Goal: Task Accomplishment & Management: Use online tool/utility

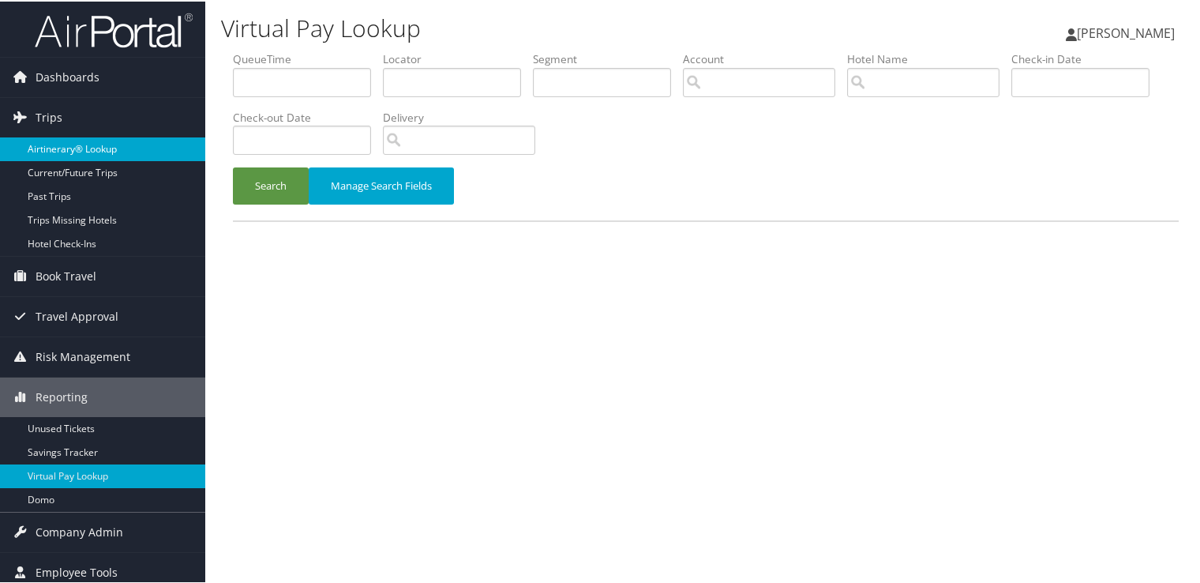
click at [114, 144] on link "Airtinerary® Lookup" at bounding box center [102, 148] width 205 height 24
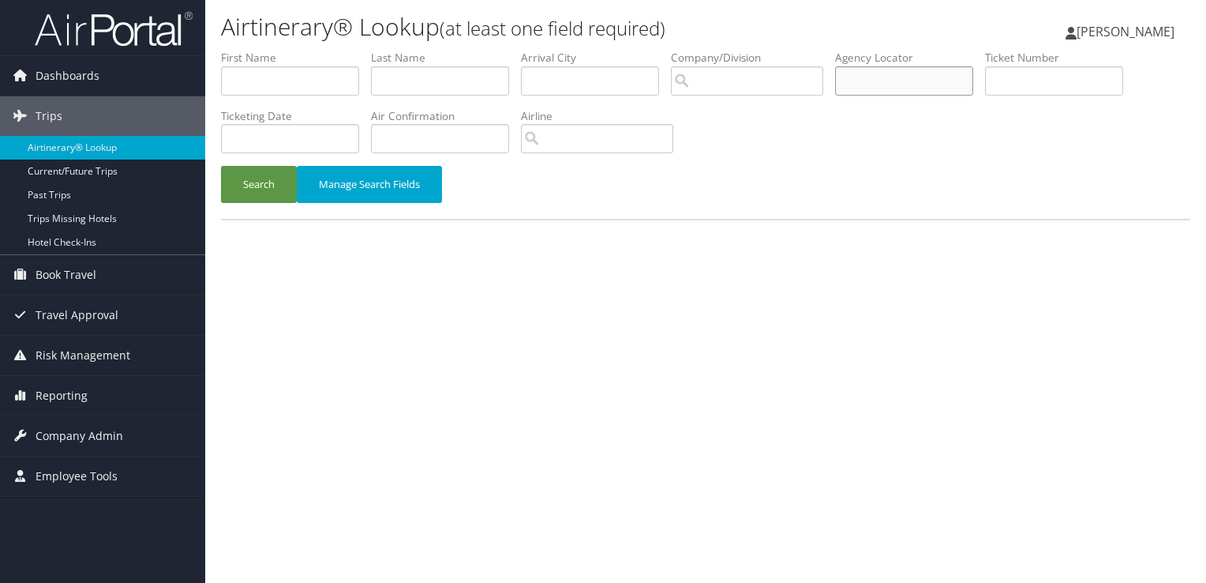
click at [887, 83] on input "text" at bounding box center [904, 80] width 138 height 29
paste input "D7SY7R"
type input "D7SY7R"
click at [262, 178] on button "Search" at bounding box center [259, 184] width 76 height 37
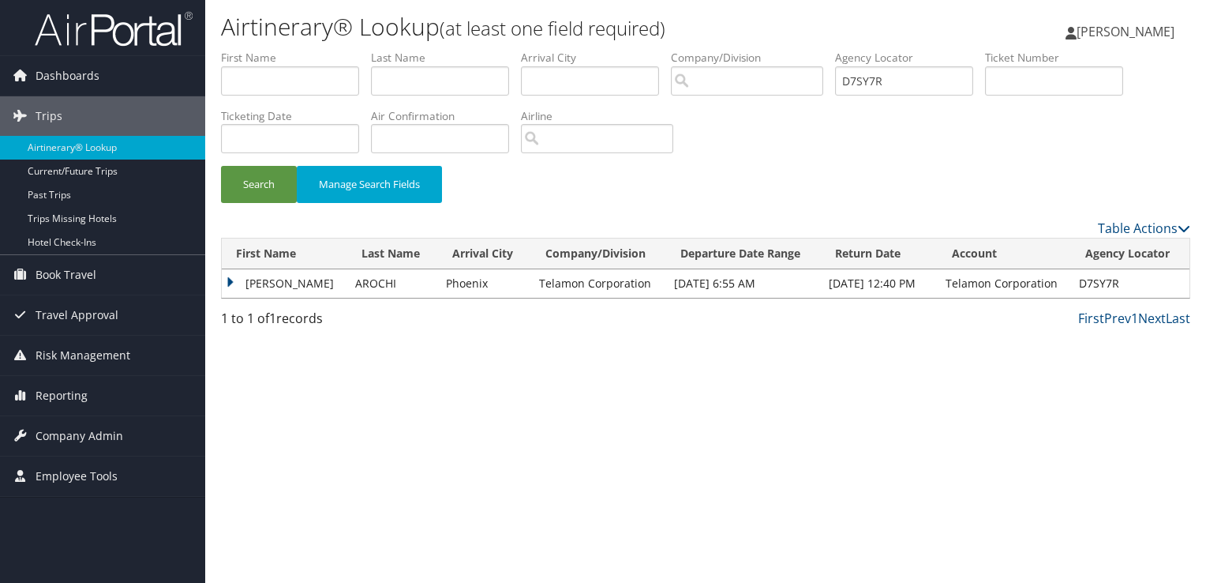
click at [295, 276] on td "[PERSON_NAME]" at bounding box center [285, 283] width 126 height 28
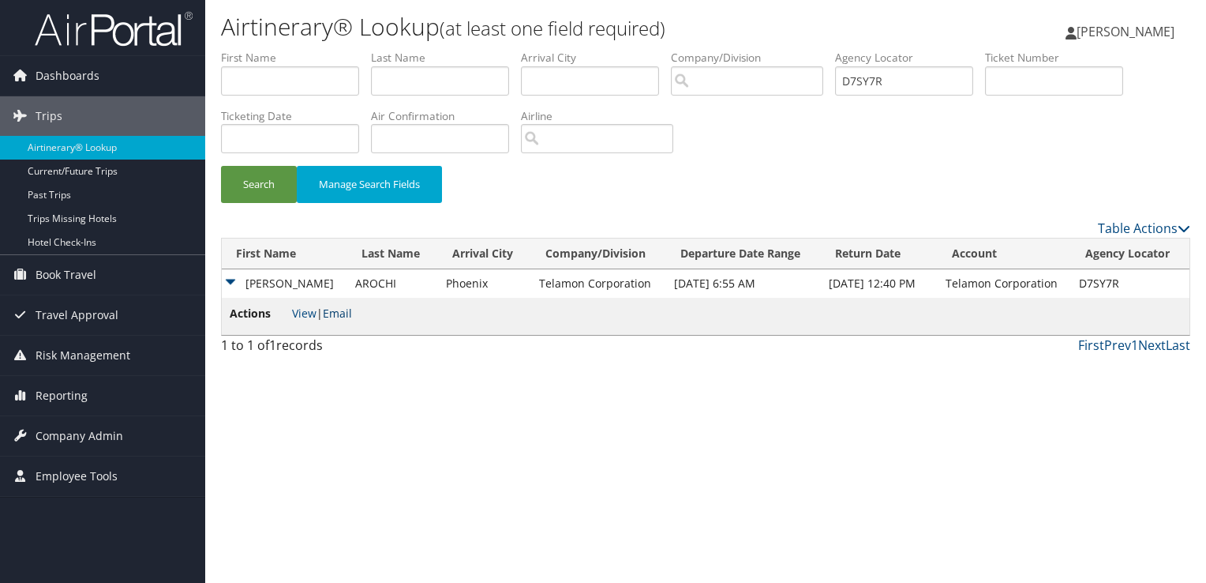
click at [344, 309] on link "Email" at bounding box center [337, 313] width 29 height 15
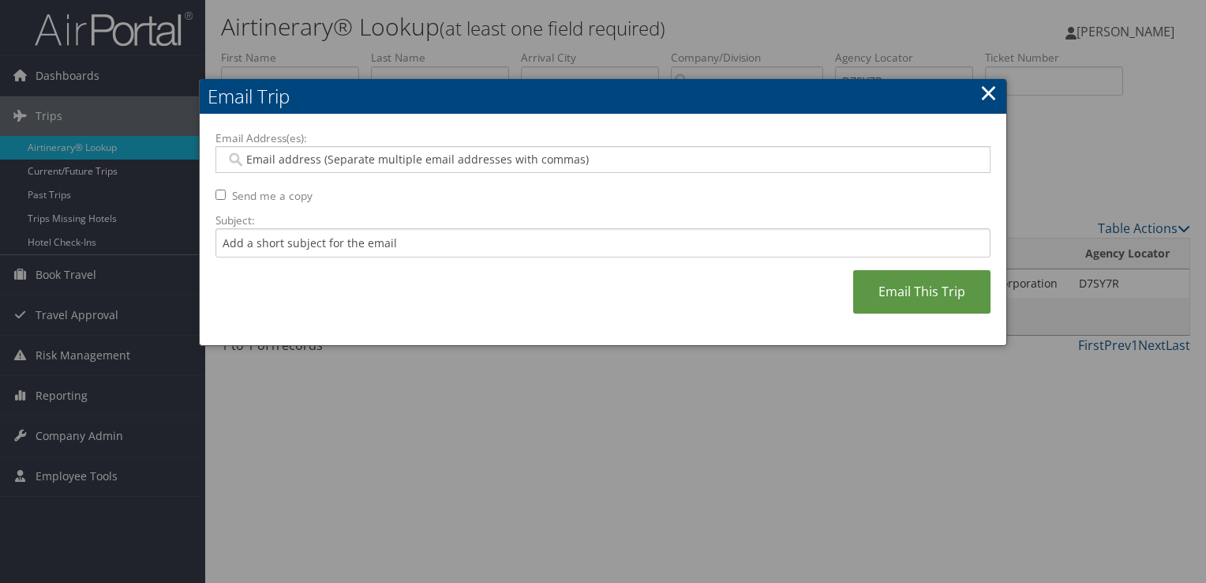
click at [390, 156] on input "Email Address(es):" at bounding box center [603, 160] width 755 height 16
paste input "[EMAIL_ADDRESS][DOMAIN_NAME]"
type input "[EMAIL_ADDRESS][DOMAIN_NAME]"
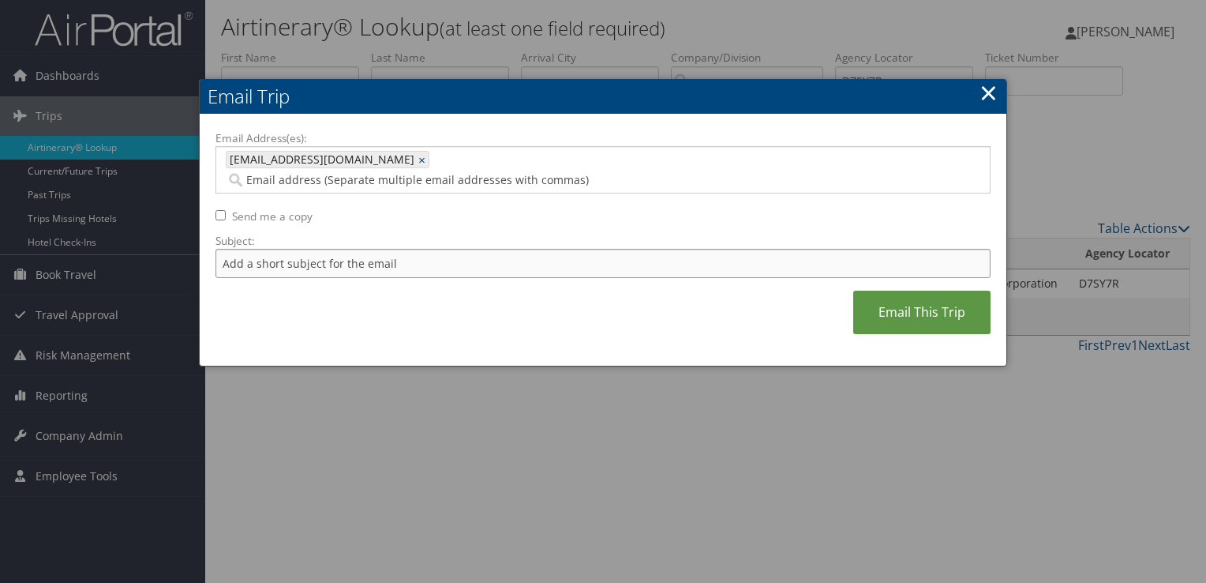
click at [335, 249] on input "Subject:" at bounding box center [603, 263] width 775 height 29
click at [216, 249] on input "Flight Confirmation [DATE]" at bounding box center [603, 263] width 775 height 29
click at [221, 250] on input "Flight Confirmation [DATE]" at bounding box center [603, 263] width 775 height 29
type input "Southwest Flight Confirmation [DATE]"
click at [876, 291] on link "Email This Trip" at bounding box center [921, 312] width 137 height 43
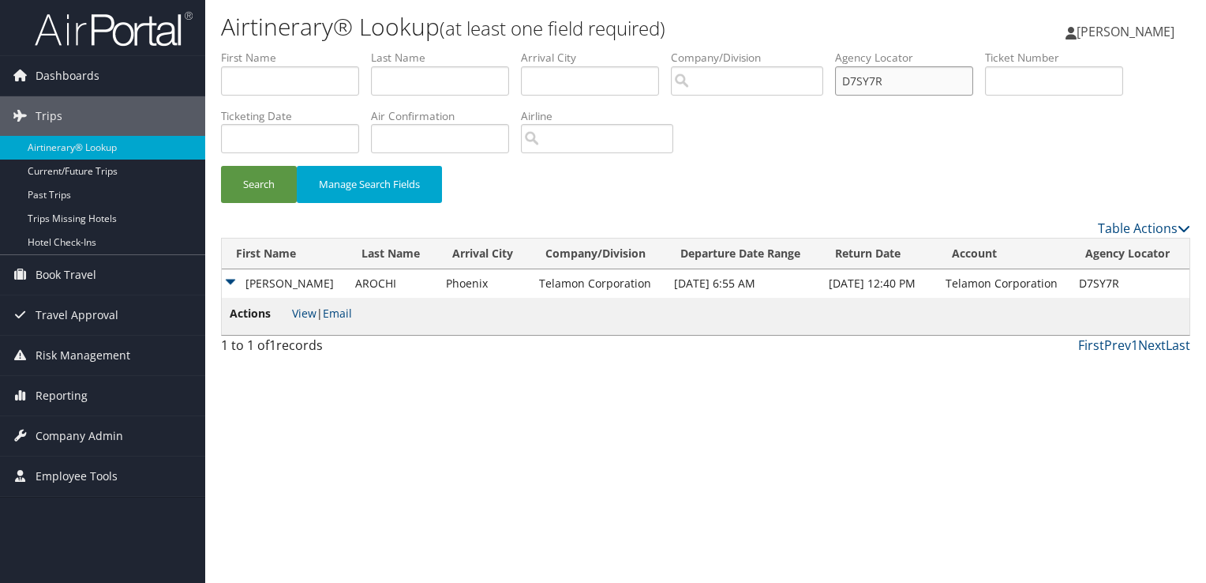
drag, startPoint x: 865, startPoint y: 74, endPoint x: 796, endPoint y: 70, distance: 69.6
click at [797, 50] on ul "First Name Last Name Departure City Arrival City Company/Division Airport/City …" at bounding box center [706, 50] width 970 height 0
paste input "T1MG"
type input "D7T1MG"
click at [261, 185] on button "Search" at bounding box center [259, 184] width 76 height 37
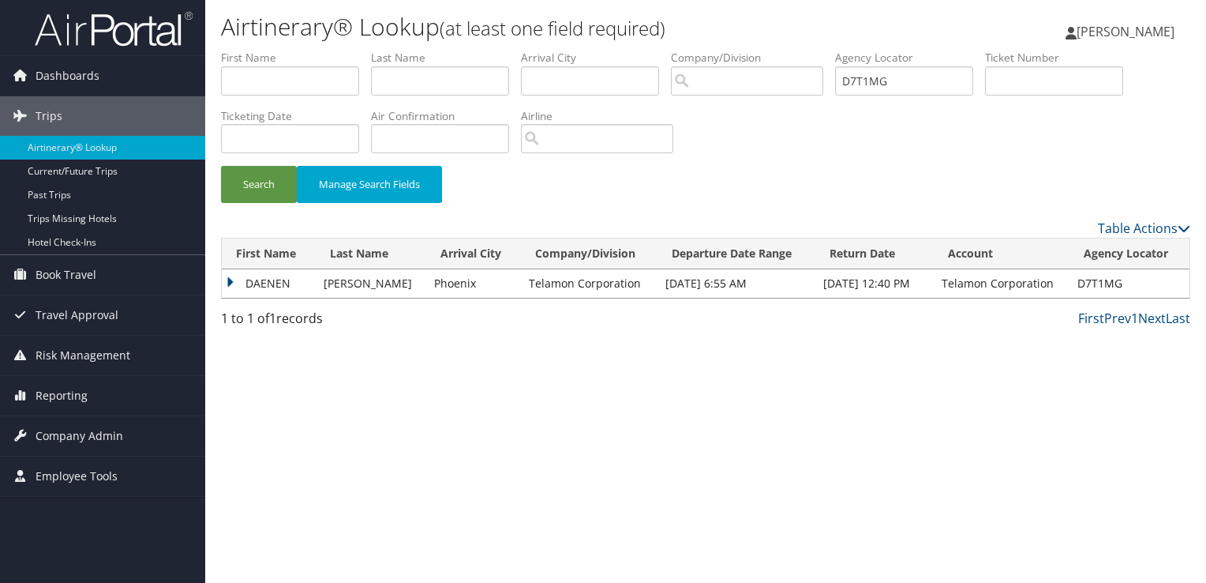
click at [277, 279] on td "DAENEN" at bounding box center [269, 283] width 94 height 28
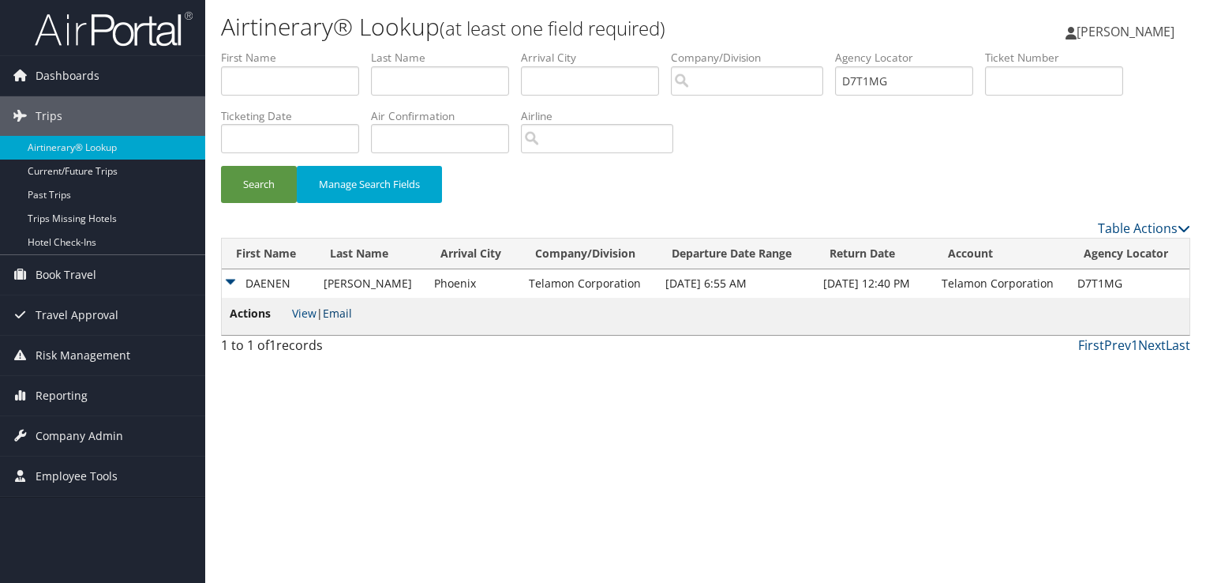
click at [344, 309] on link "Email" at bounding box center [337, 313] width 29 height 15
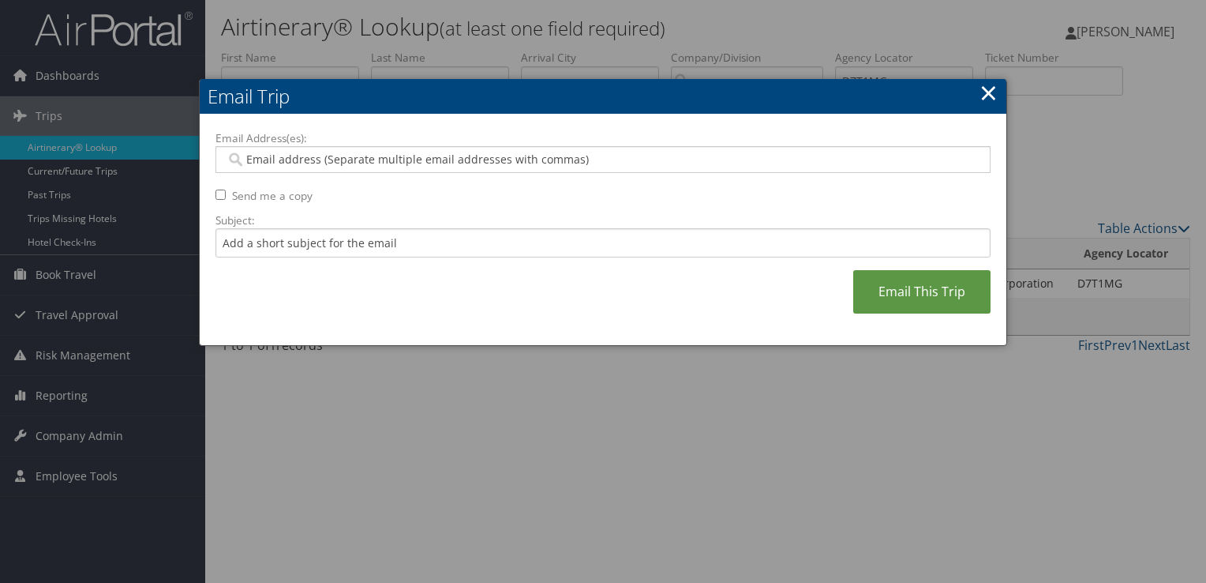
click at [362, 173] on div "Email Address(es): Send me a copy Subject: Email This Trip" at bounding box center [603, 230] width 775 height 200
click at [362, 164] on input "Email Address(es):" at bounding box center [603, 160] width 755 height 16
paste input "[EMAIL_ADDRESS][PERSON_NAME][DOMAIN_NAME]"
type input "[EMAIL_ADDRESS][PERSON_NAME][DOMAIN_NAME]"
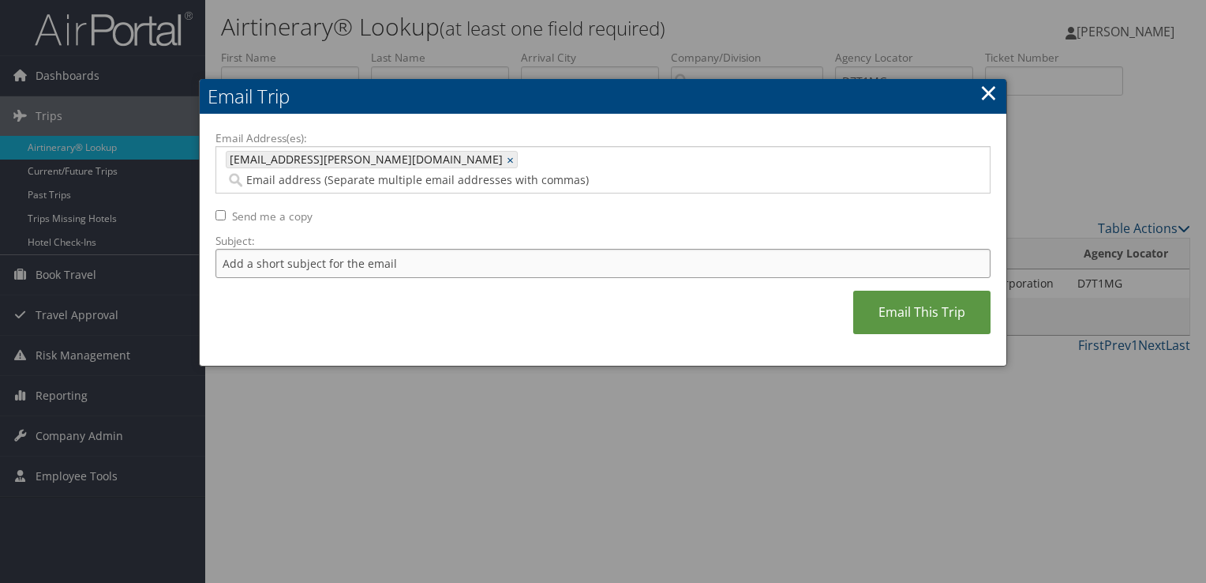
click at [325, 249] on input "Subject:" at bounding box center [603, 263] width 775 height 29
click at [222, 249] on input "Flight Confirmation [DATE]" at bounding box center [603, 263] width 775 height 29
type input "Southwest Flight Confirmation [DATE]"
click at [897, 291] on link "Email This Trip" at bounding box center [921, 312] width 137 height 43
